Goal: Check status: Check status

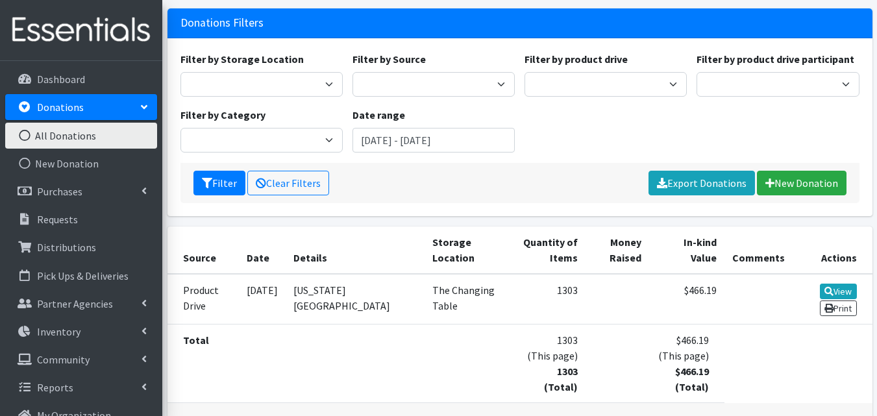
scroll to position [73, 0]
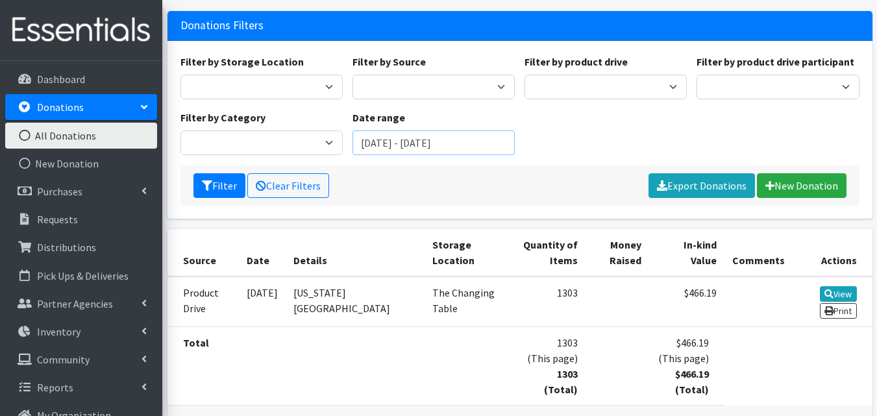
click at [423, 140] on input "July 3, 2025 - October 3, 2025" at bounding box center [434, 143] width 162 height 25
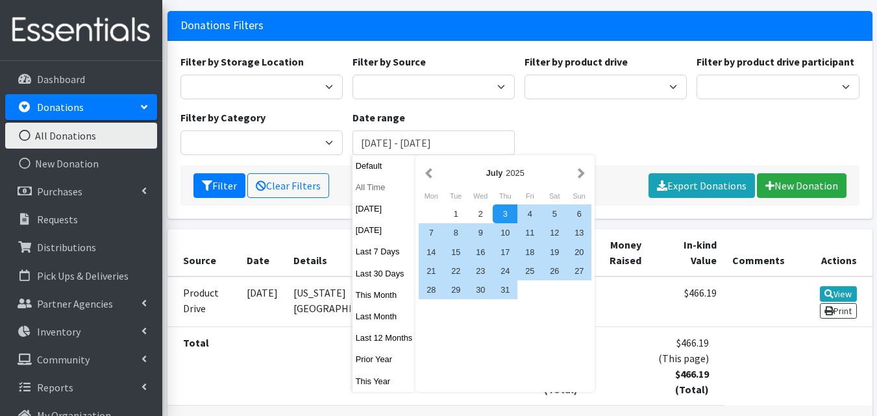
click at [364, 192] on button "All Time" at bounding box center [385, 187] width 64 height 19
type input "[DATE] - [DATE]"
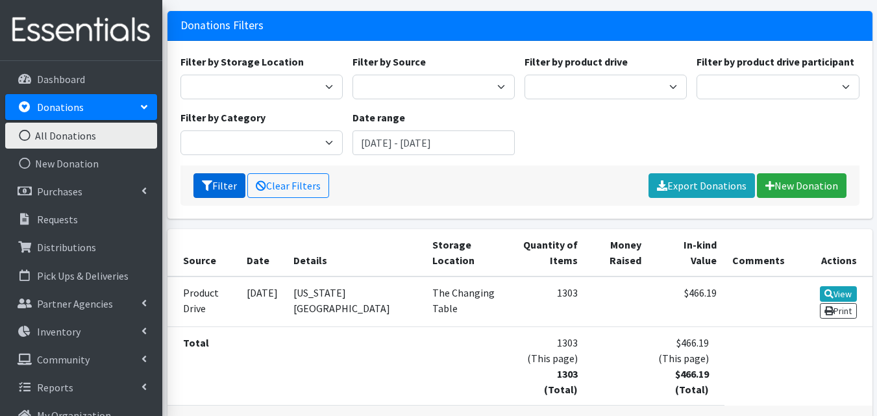
click at [224, 192] on button "Filter" at bounding box center [220, 185] width 52 height 25
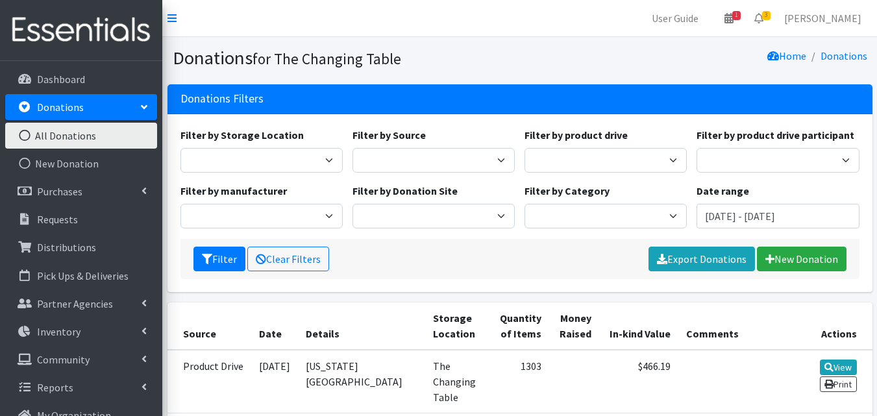
scroll to position [200, 0]
